Goal: Transaction & Acquisition: Purchase product/service

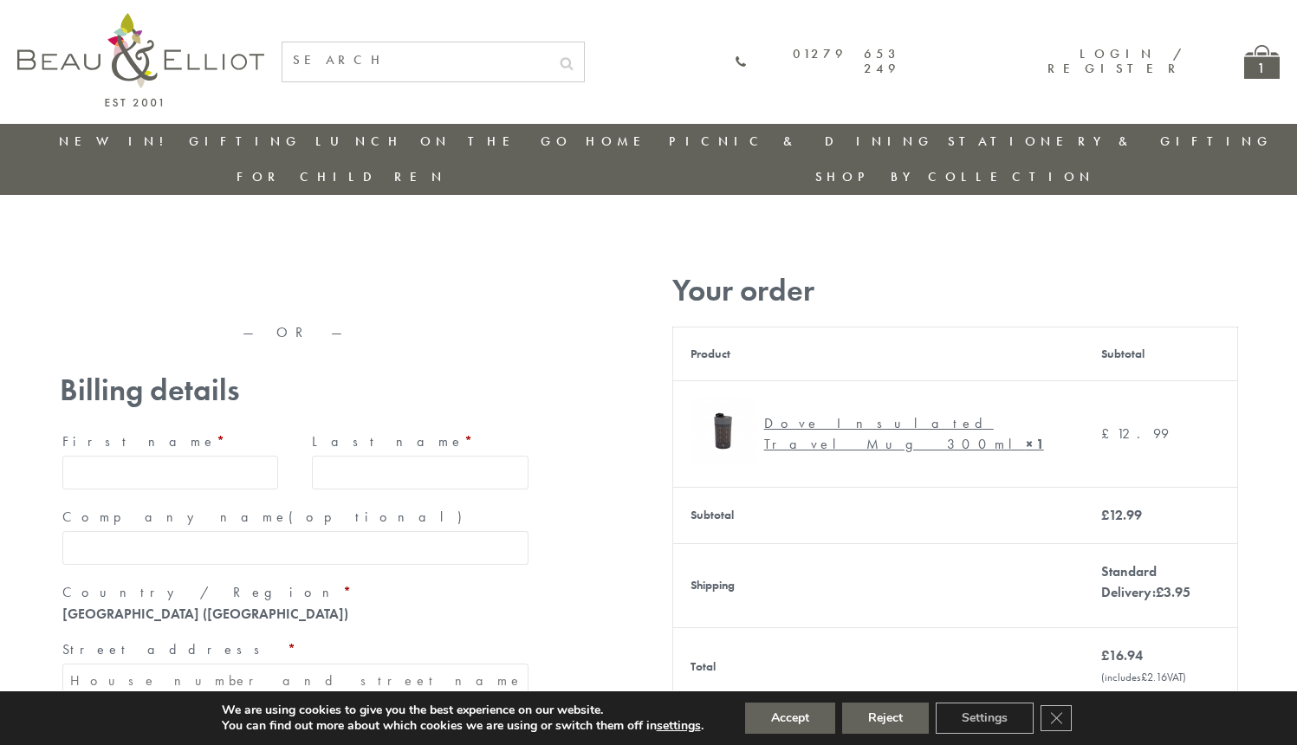
type input "maria33@yahoo.com"
type input "Maria"
type input "Williams"
type input "23, Scottsdale, Happytown"
type input "London"
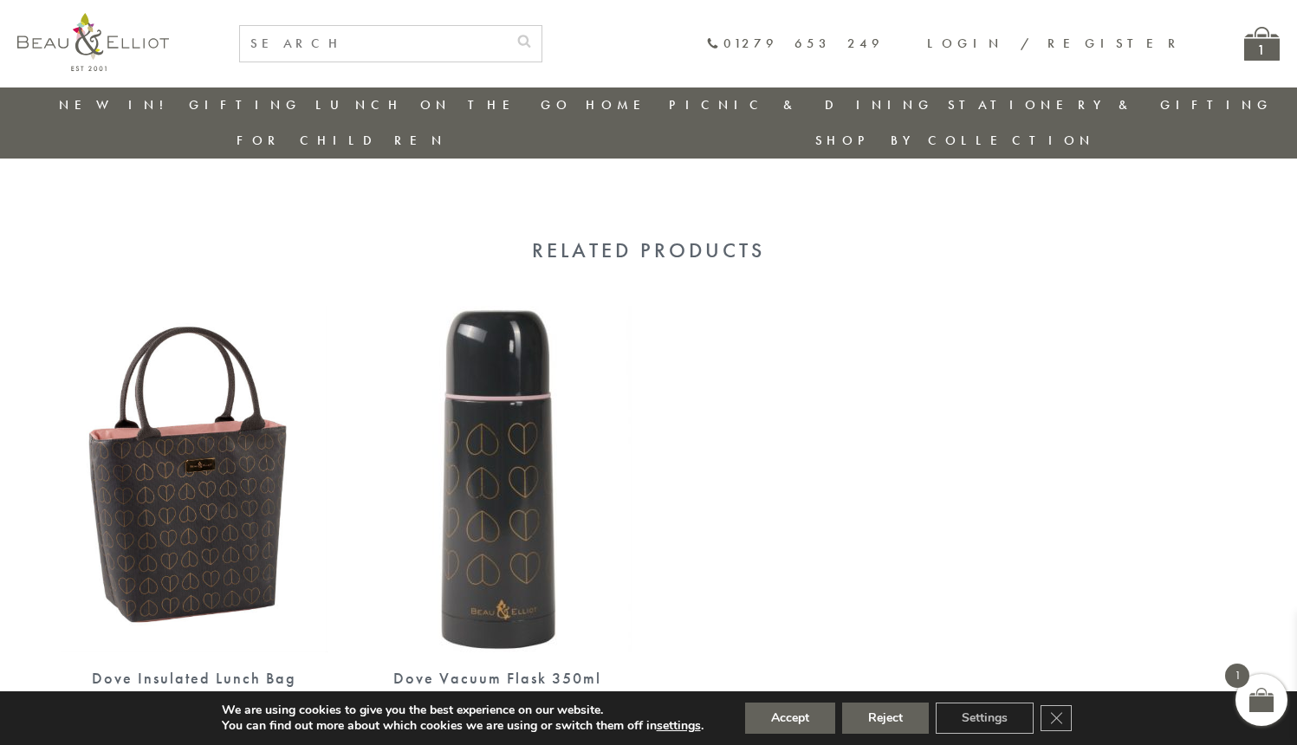
scroll to position [1020, 0]
